Goal: Navigation & Orientation: Find specific page/section

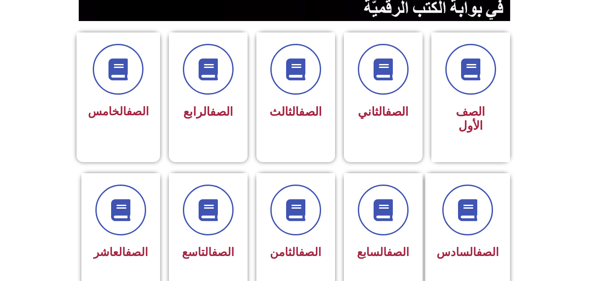
scroll to position [199, 0]
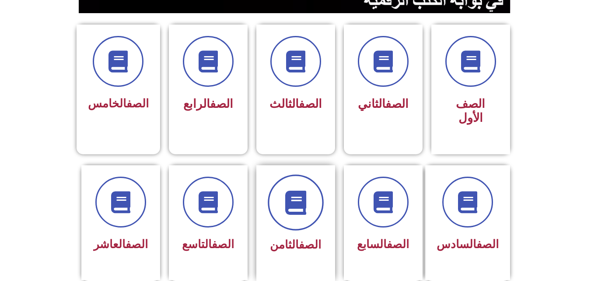
click at [288, 190] on icon at bounding box center [296, 202] width 24 height 24
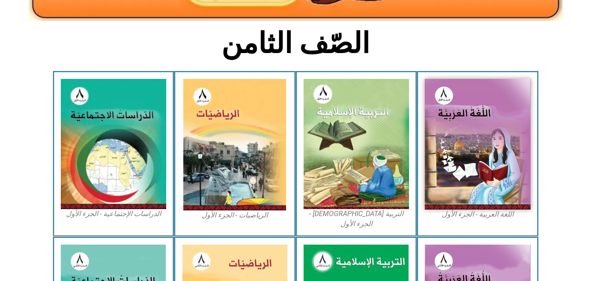
scroll to position [188, 0]
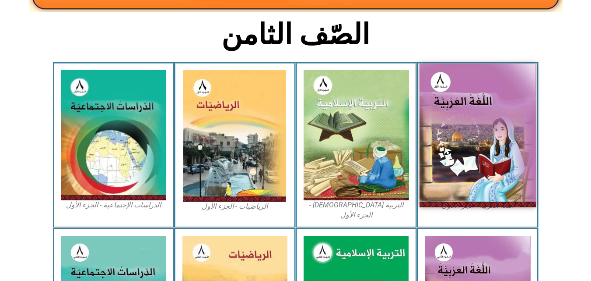
click at [477, 111] on img at bounding box center [478, 134] width 116 height 143
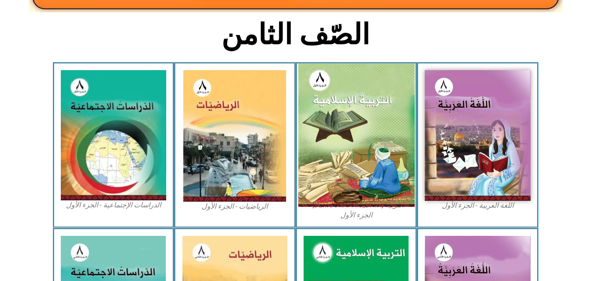
click at [315, 155] on img at bounding box center [356, 134] width 116 height 143
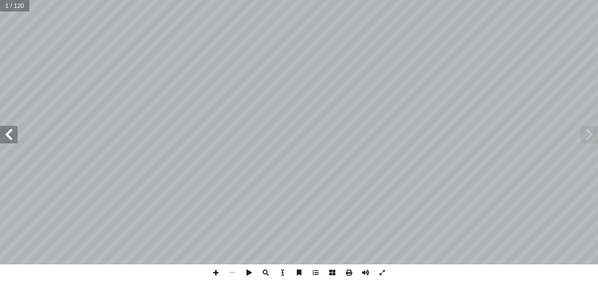
click at [15, 134] on span at bounding box center [9, 135] width 18 height 18
click at [212, 271] on span at bounding box center [215, 272] width 17 height 17
click at [16, 134] on span at bounding box center [9, 135] width 18 height 18
click at [12, 142] on span at bounding box center [9, 135] width 18 height 18
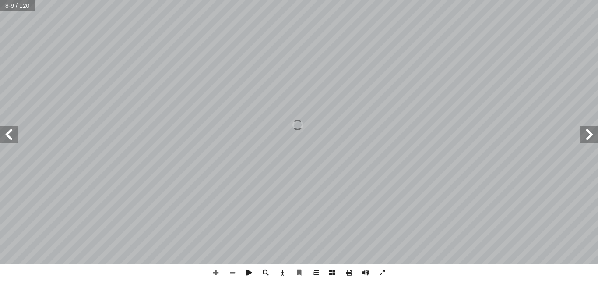
click at [7, 132] on span at bounding box center [9, 135] width 18 height 18
click at [8, 143] on span at bounding box center [9, 135] width 18 height 18
click at [217, 277] on span at bounding box center [215, 272] width 17 height 17
click at [14, 134] on span at bounding box center [9, 135] width 18 height 18
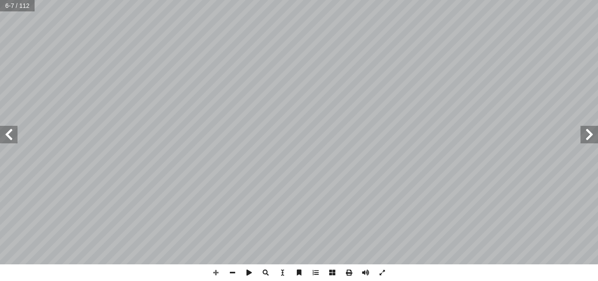
click at [7, 133] on span at bounding box center [9, 135] width 18 height 18
